Goal: Find specific page/section: Find specific page/section

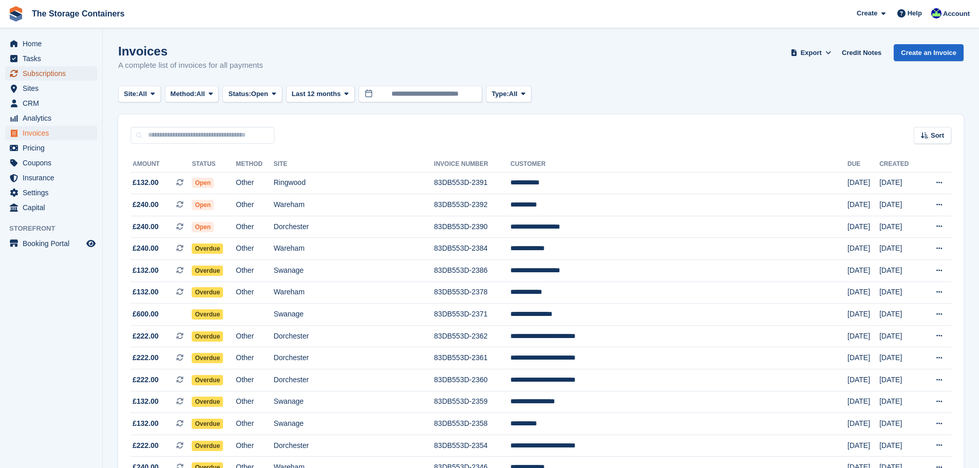
click at [52, 71] on span "Subscriptions" at bounding box center [54, 73] width 62 height 14
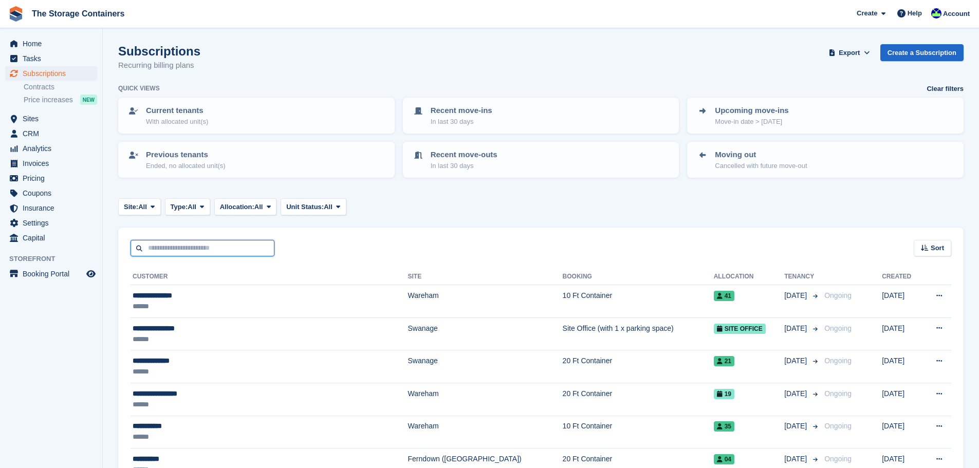
click at [204, 247] on input "text" at bounding box center [203, 248] width 144 height 17
type input "*"
click at [44, 47] on span "Home" at bounding box center [54, 43] width 62 height 14
